Goal: Transaction & Acquisition: Book appointment/travel/reservation

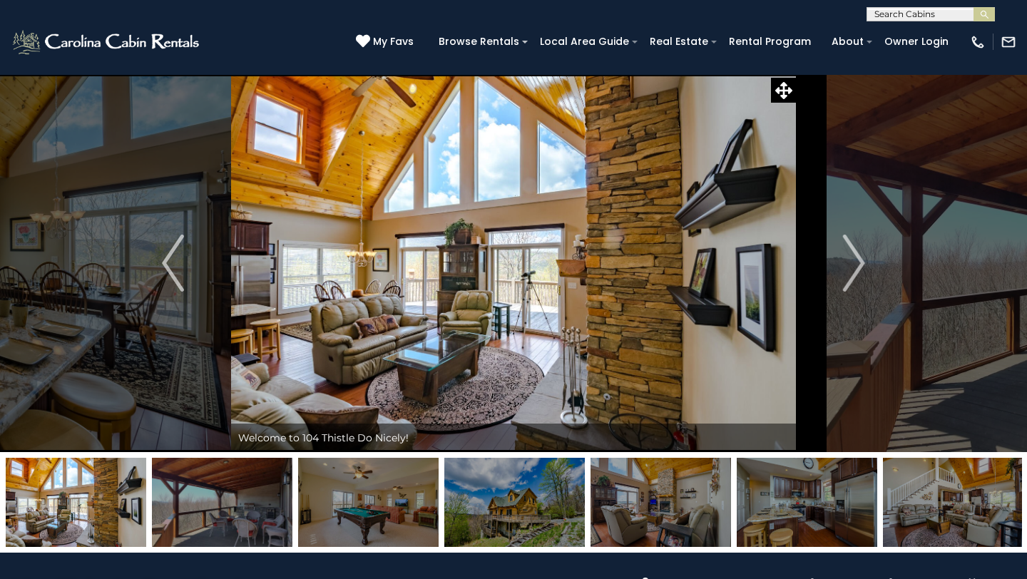
click at [901, 10] on input "text" at bounding box center [929, 17] width 125 height 14
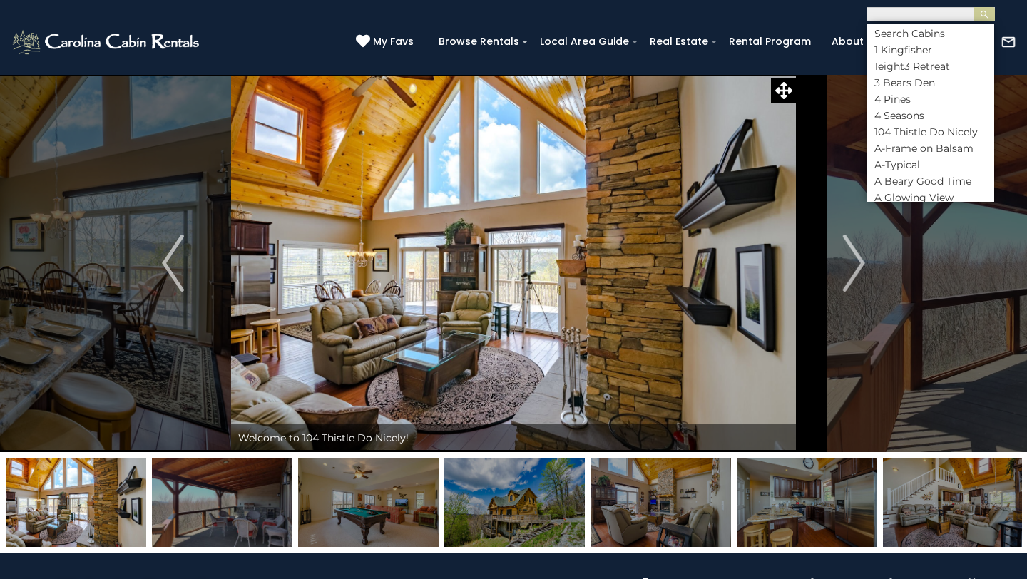
click at [901, 9] on input "text" at bounding box center [929, 16] width 125 height 14
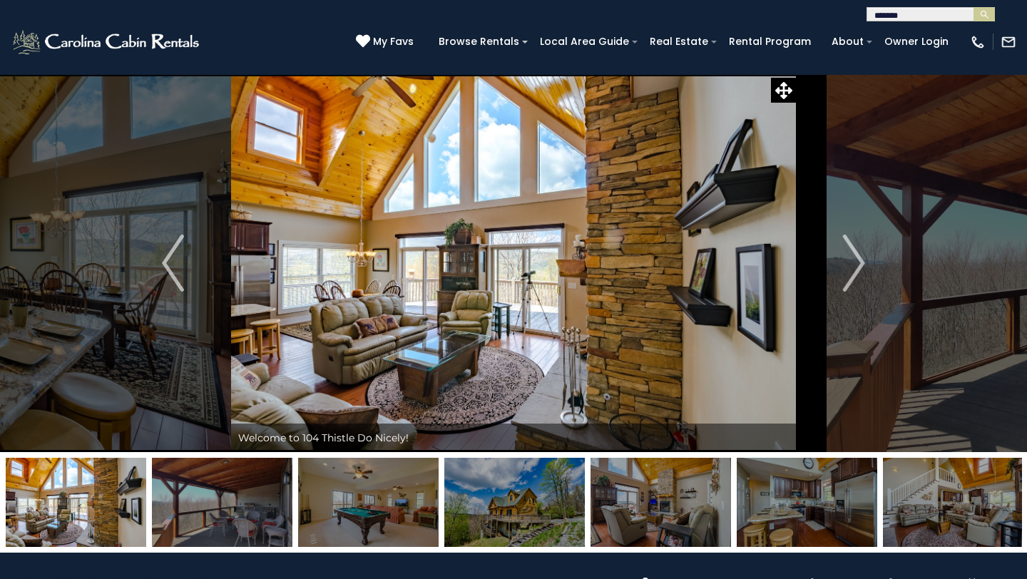
type input "********"
click at [947, 5] on div "**********" at bounding box center [513, 10] width 1027 height 21
click at [939, 17] on input "text" at bounding box center [929, 16] width 125 height 14
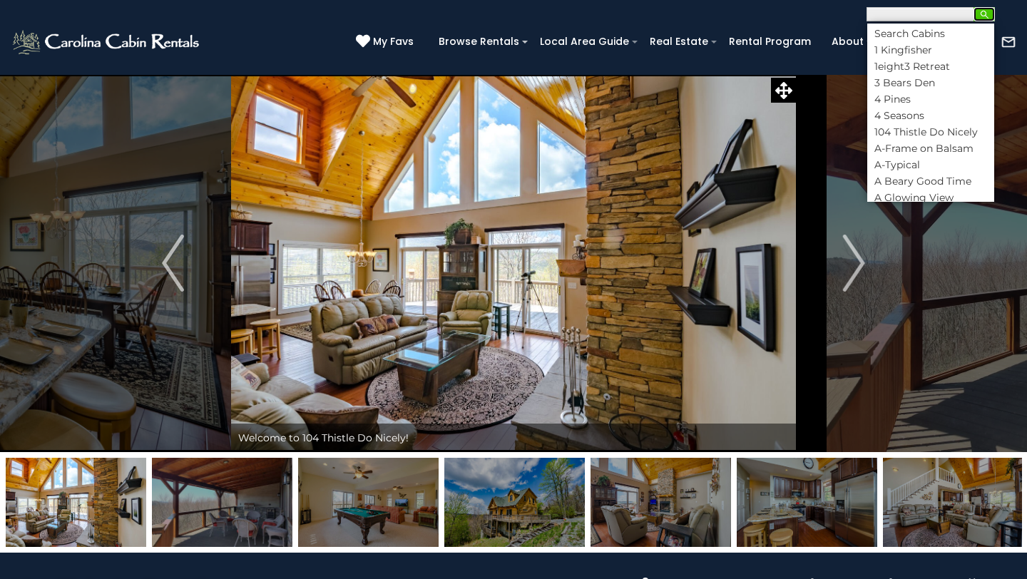
click at [990, 15] on button "submit" at bounding box center [983, 14] width 21 height 14
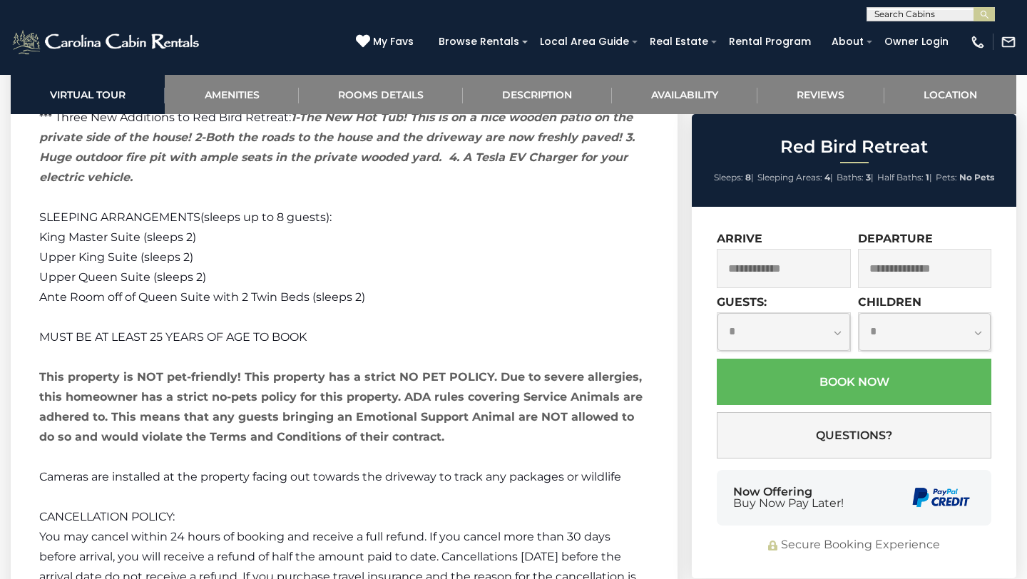
scroll to position [3326, 0]
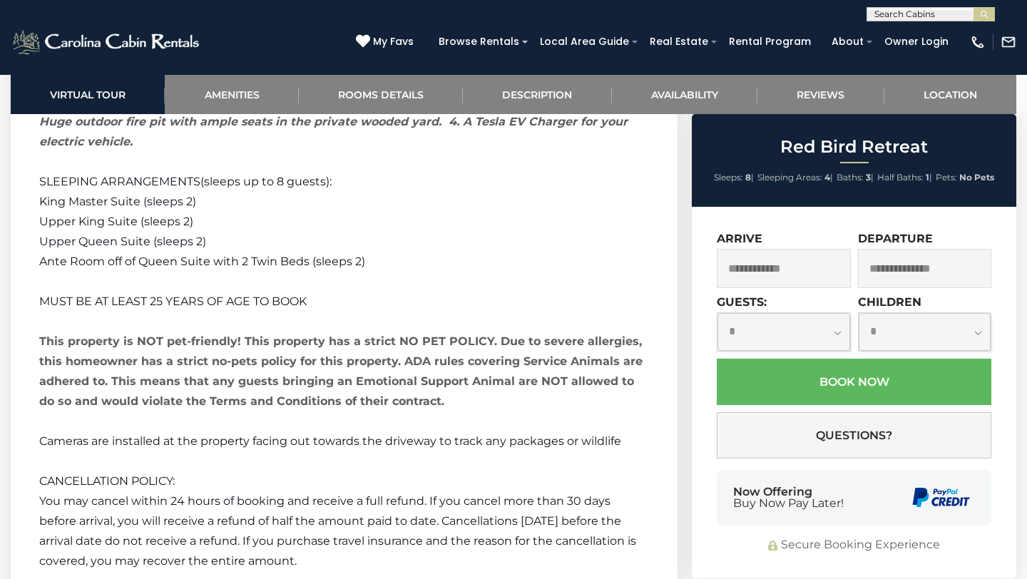
click at [369, 434] on span "Cameras are installed at the property facing out towards the driveway to track …" at bounding box center [330, 441] width 582 height 14
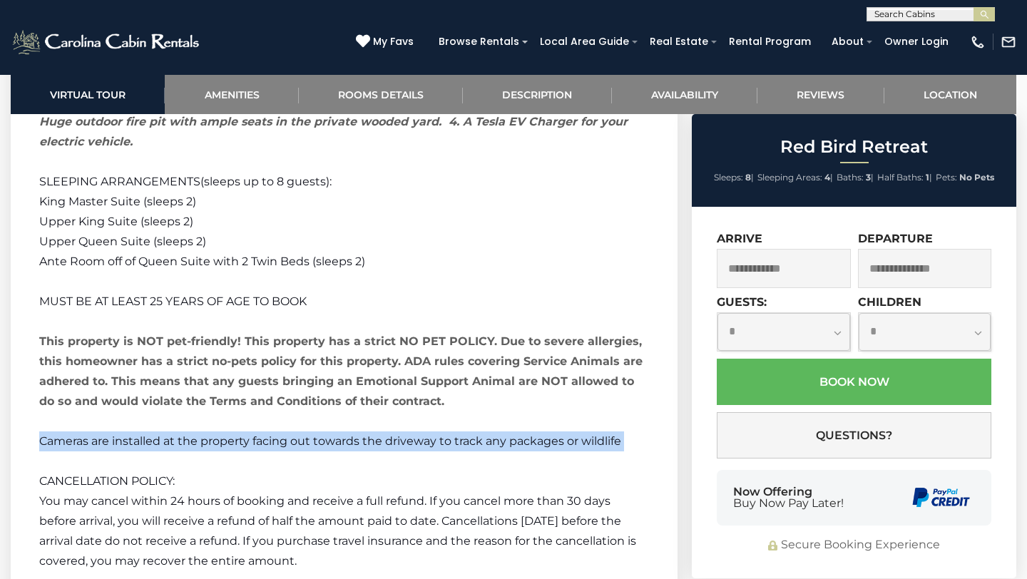
click at [369, 434] on span "Cameras are installed at the property facing out towards the driveway to track …" at bounding box center [330, 441] width 582 height 14
copy span "Cameras are installed at the property facing out towards the driveway to track …"
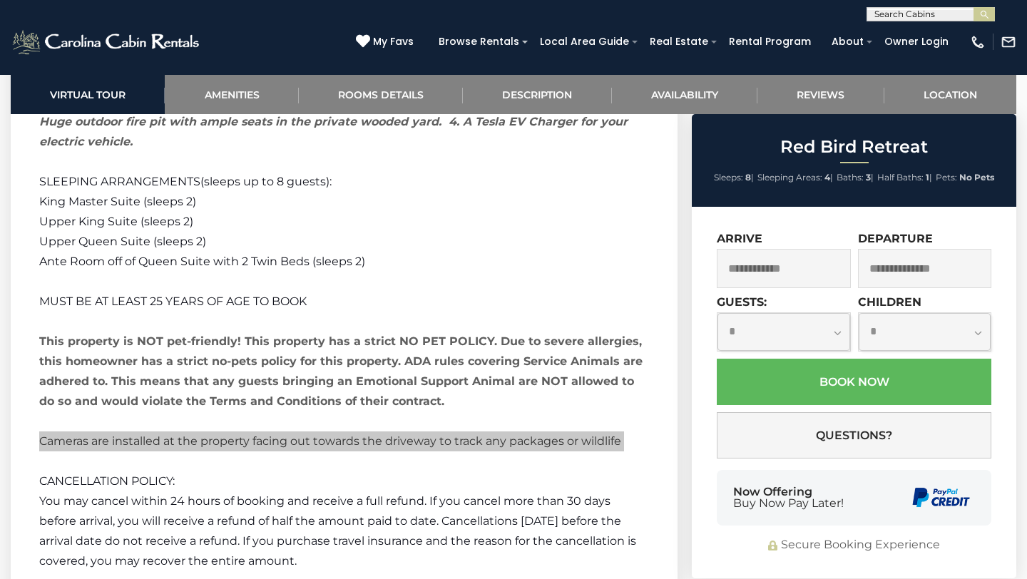
drag, startPoint x: 369, startPoint y: 398, endPoint x: 118, endPoint y: 1, distance: 469.6
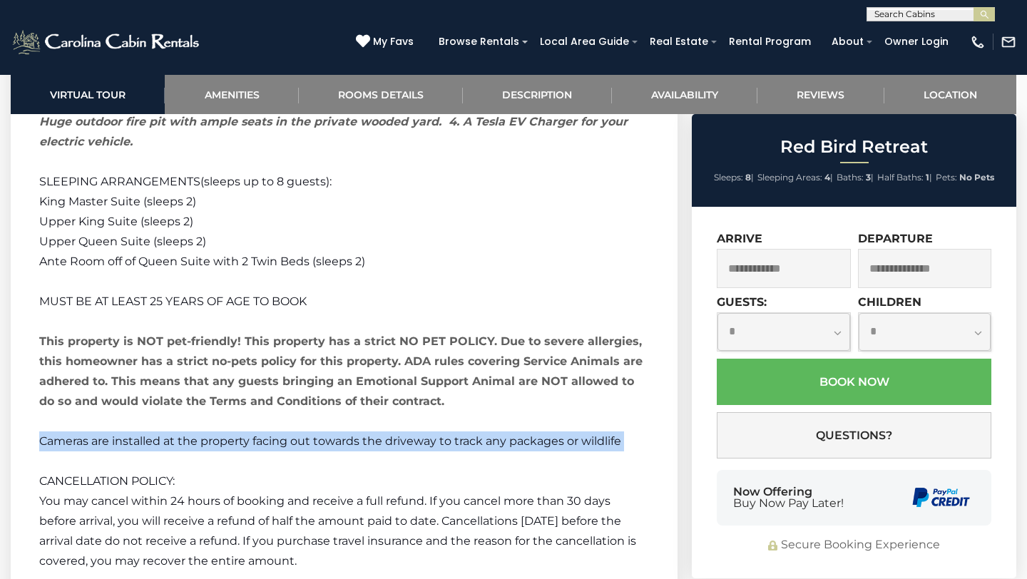
click at [385, 434] on span "Cameras are installed at the property facing out towards the driveway to track …" at bounding box center [330, 441] width 582 height 14
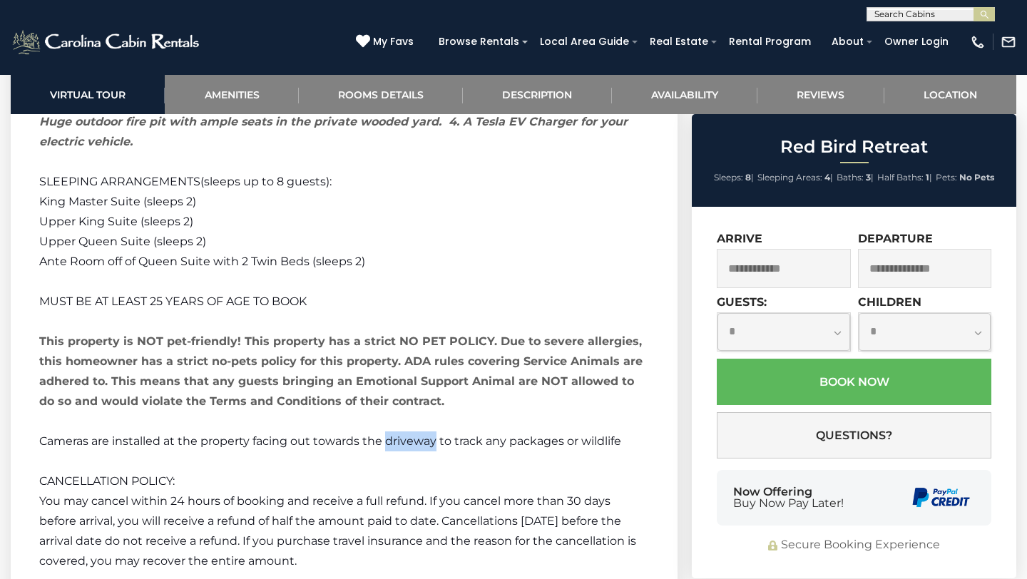
click at [385, 434] on span "Cameras are installed at the property facing out towards the driveway to track …" at bounding box center [330, 441] width 582 height 14
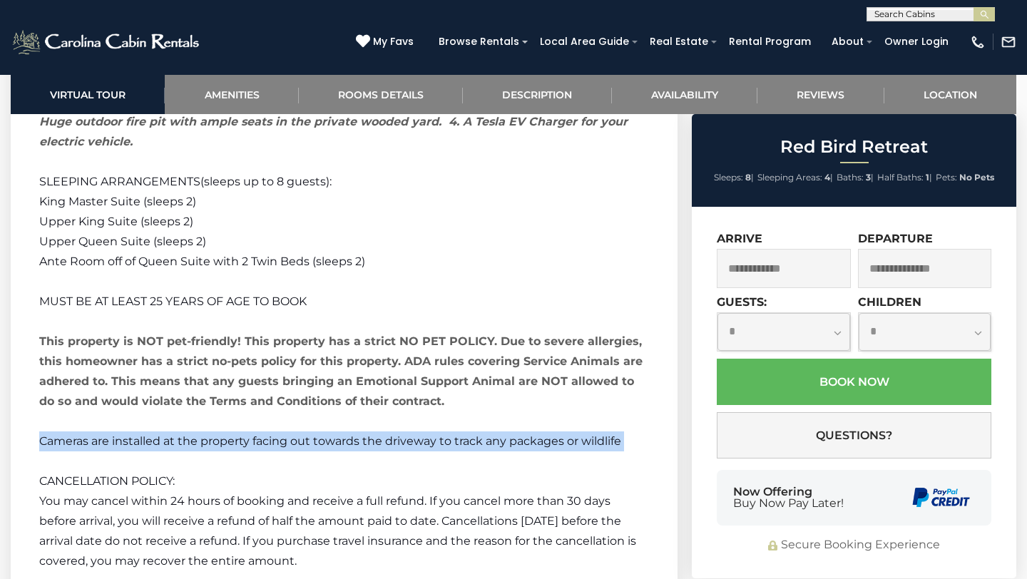
click at [385, 434] on span "Cameras are installed at the property facing out towards the driveway to track …" at bounding box center [330, 441] width 582 height 14
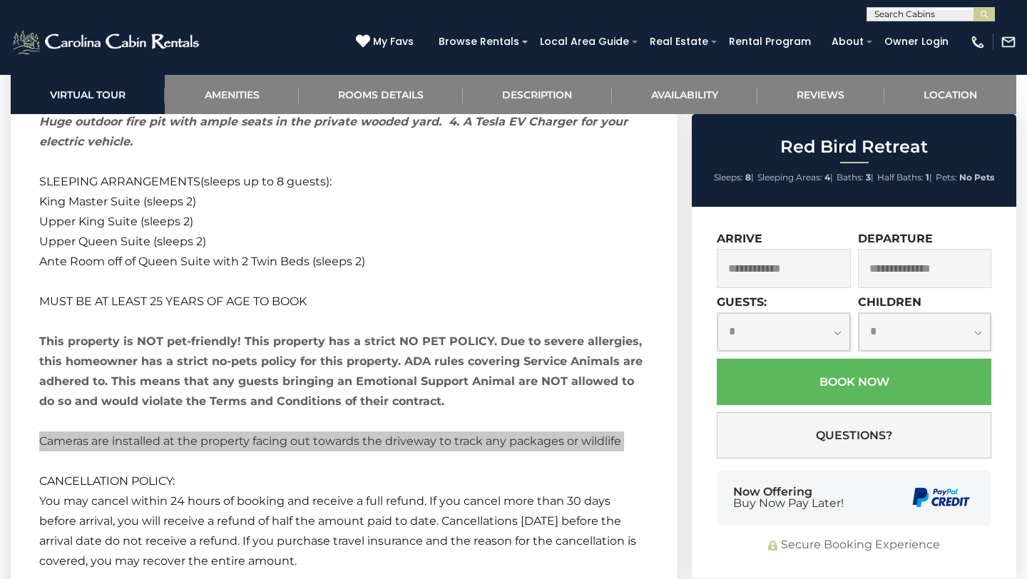
drag, startPoint x: 385, startPoint y: 404, endPoint x: 148, endPoint y: 1, distance: 468.3
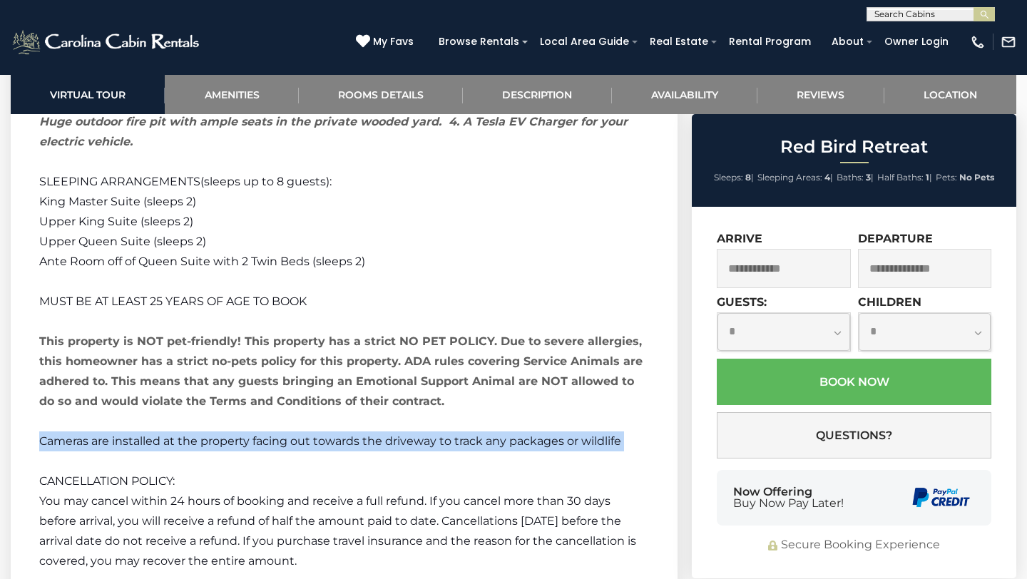
scroll to position [1, 0]
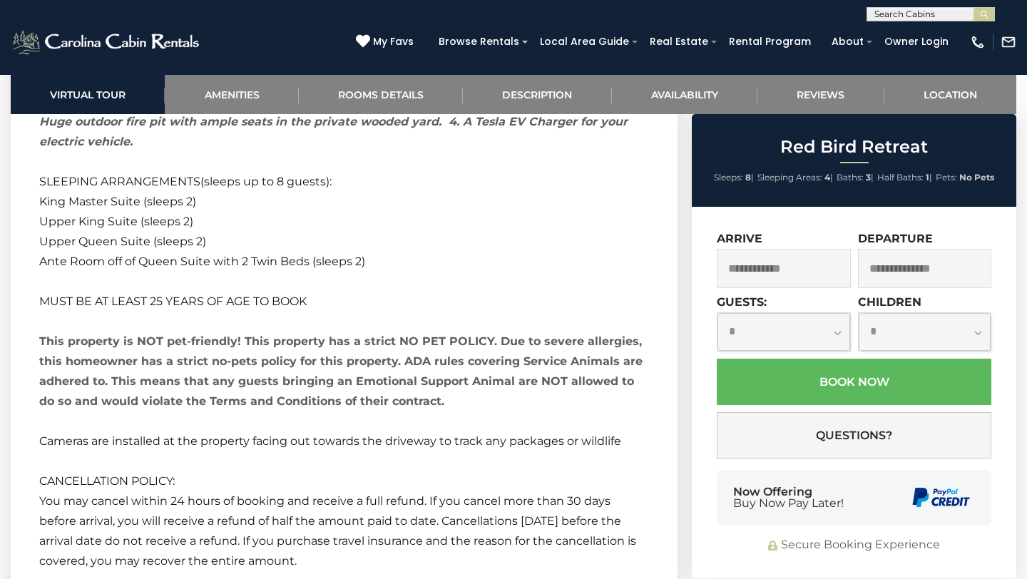
click at [914, 14] on input "text" at bounding box center [929, 16] width 125 height 14
type input "**********"
click at [943, 41] on ul "Todd Escape" at bounding box center [930, 36] width 127 height 24
click at [978, 17] on button "submit" at bounding box center [983, 14] width 21 height 14
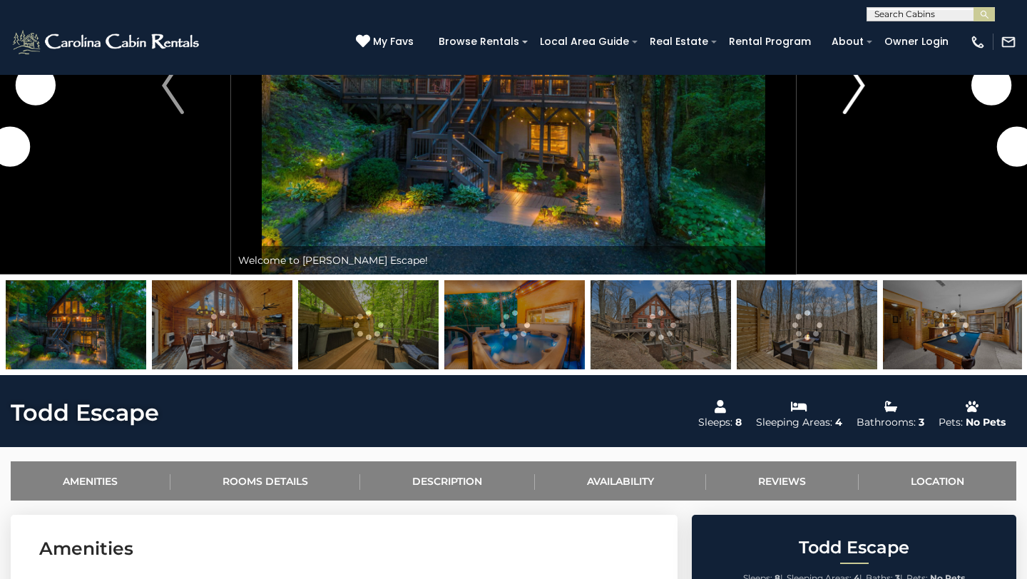
scroll to position [225, 0]
